Goal: Transaction & Acquisition: Purchase product/service

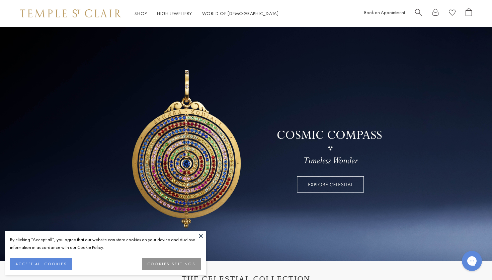
click at [416, 13] on span "Search" at bounding box center [418, 11] width 7 height 7
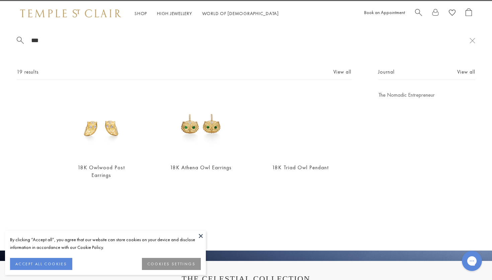
type input "***"
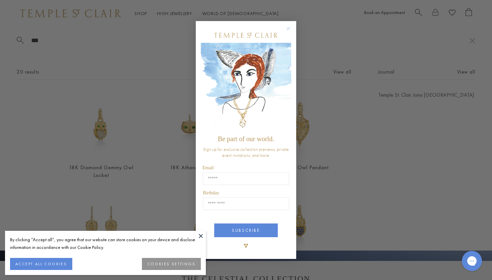
click at [288, 28] on circle "Close dialog" at bounding box center [288, 28] width 8 height 8
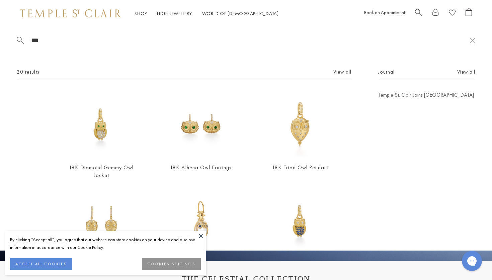
click at [39, 258] on button "ACCEPT ALL COOKIES" at bounding box center [41, 264] width 62 height 12
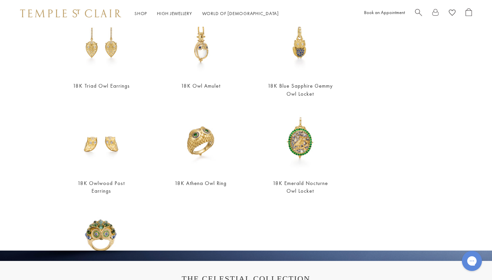
scroll to position [143, 0]
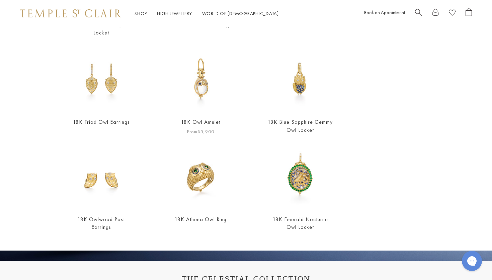
click at [223, 96] on img at bounding box center [201, 79] width 66 height 66
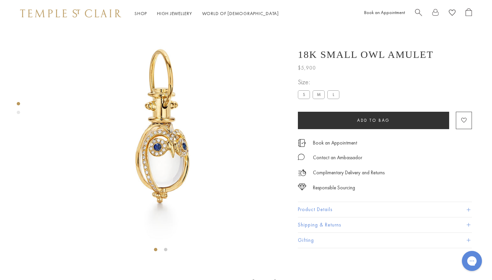
scroll to position [27, 0]
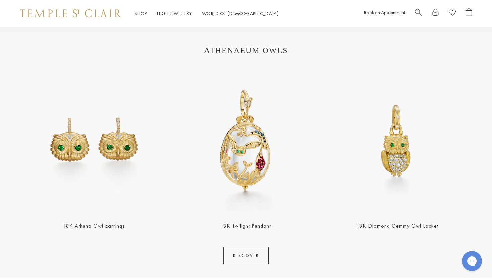
scroll to position [757, 0]
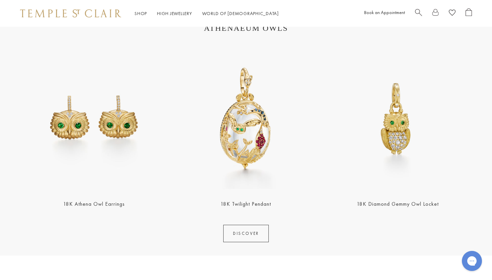
click at [401, 139] on img at bounding box center [398, 118] width 148 height 148
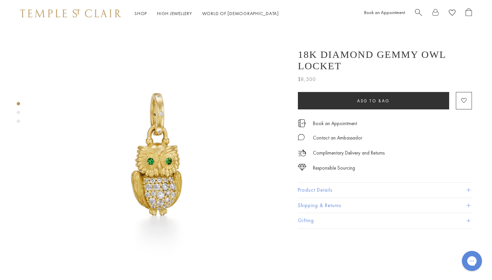
click at [150, 127] on img at bounding box center [160, 154] width 254 height 254
